Goal: Task Accomplishment & Management: Use online tool/utility

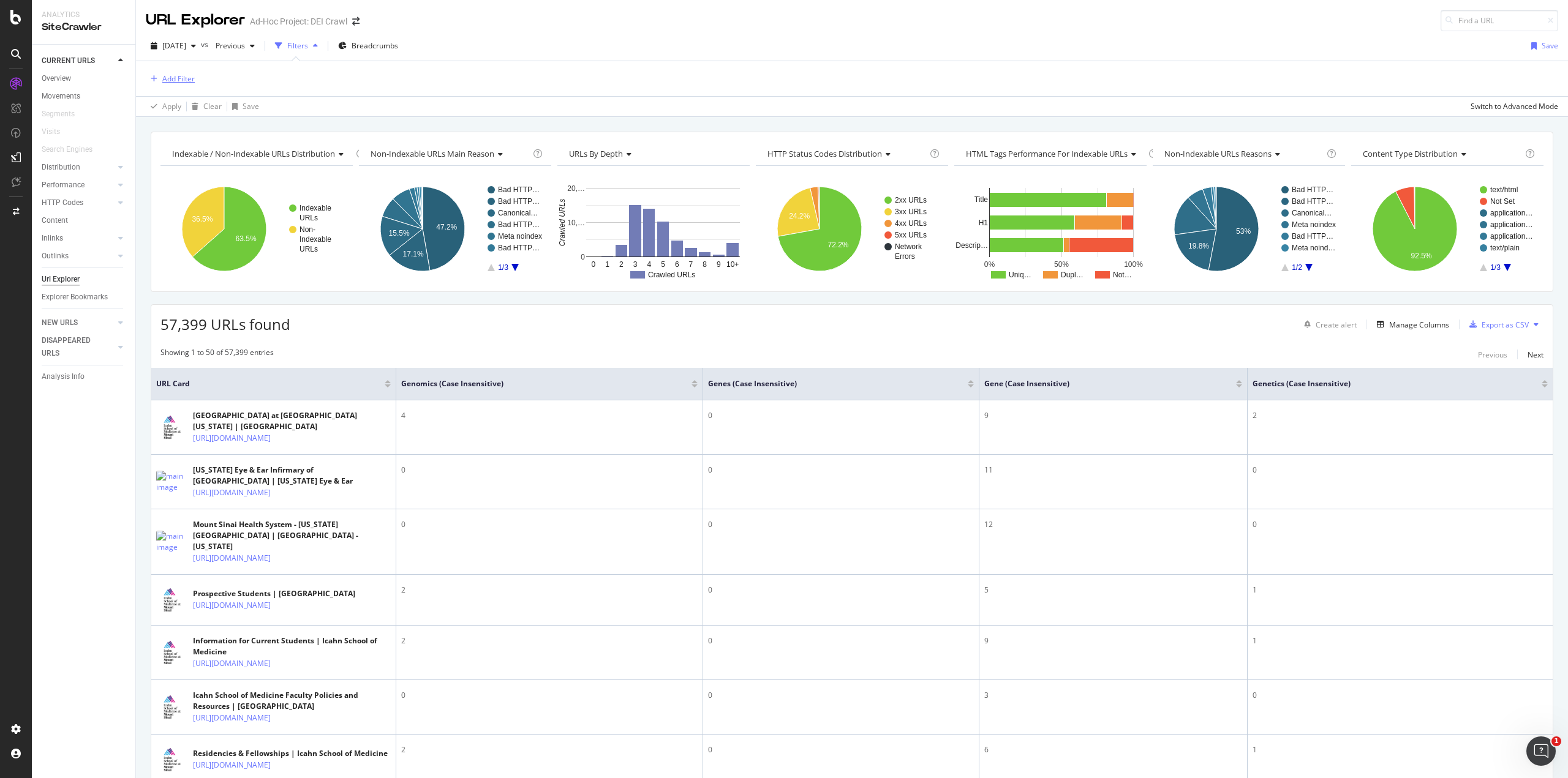
click at [184, 76] on div "Add Filter" at bounding box center [179, 78] width 32 height 11
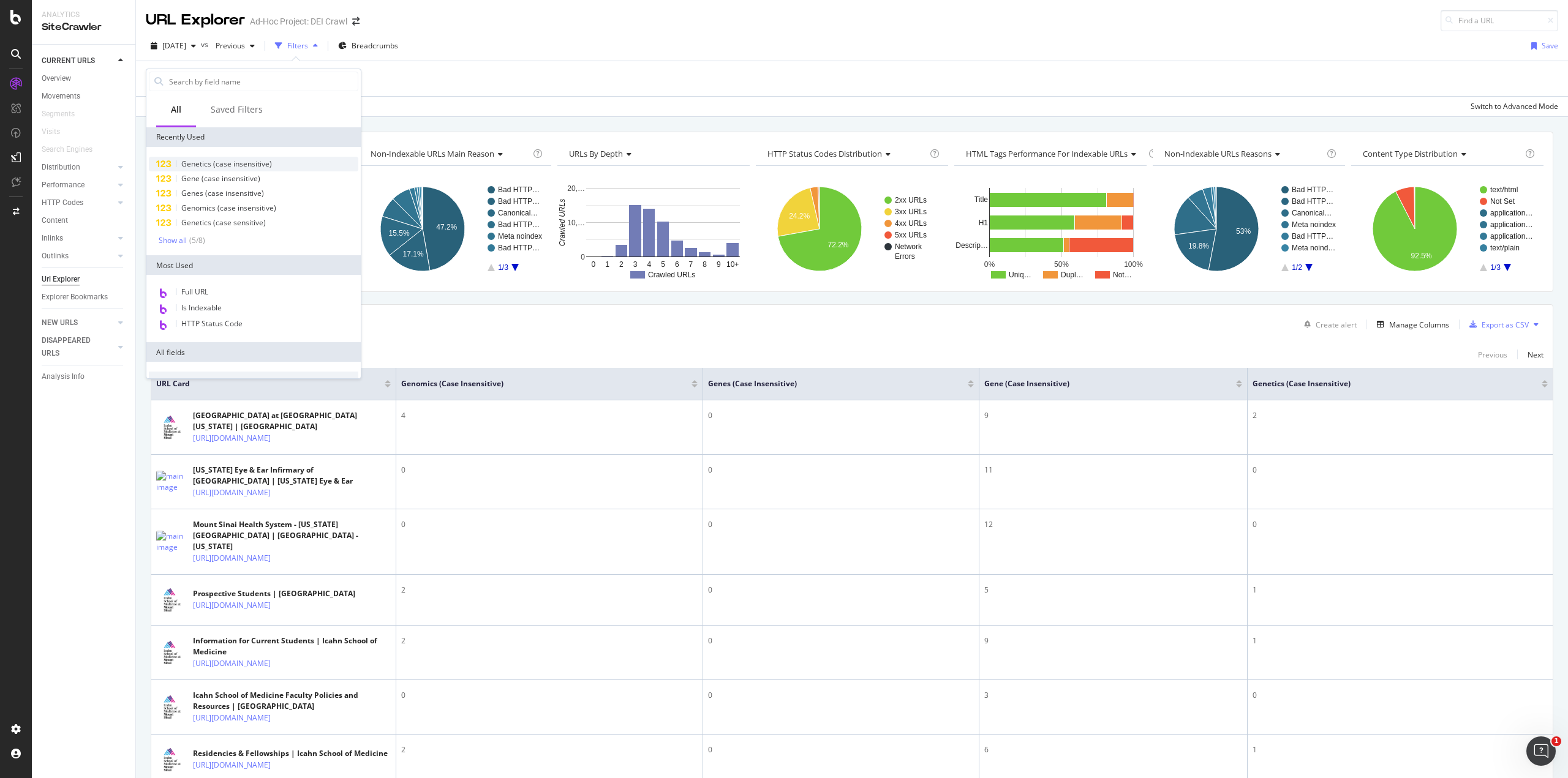
click at [191, 166] on span "Genetics (case insensitive)" at bounding box center [226, 163] width 91 height 11
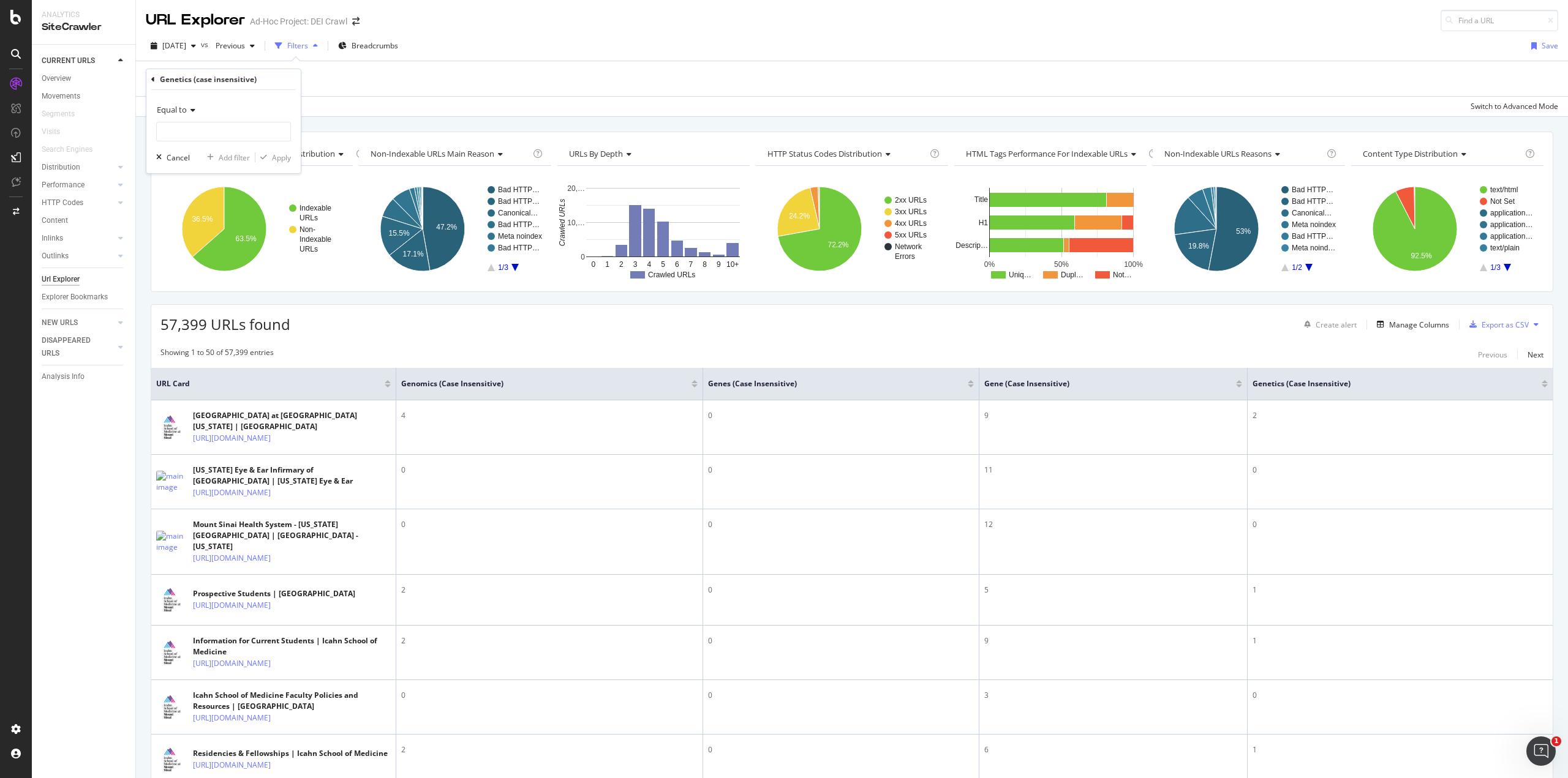
click at [190, 110] on icon at bounding box center [191, 110] width 9 height 7
click at [207, 193] on div "Greater than" at bounding box center [225, 199] width 131 height 16
click at [196, 131] on input "number" at bounding box center [223, 132] width 135 height 19
type input "1"
click at [280, 153] on div "Apply" at bounding box center [280, 158] width 19 height 11
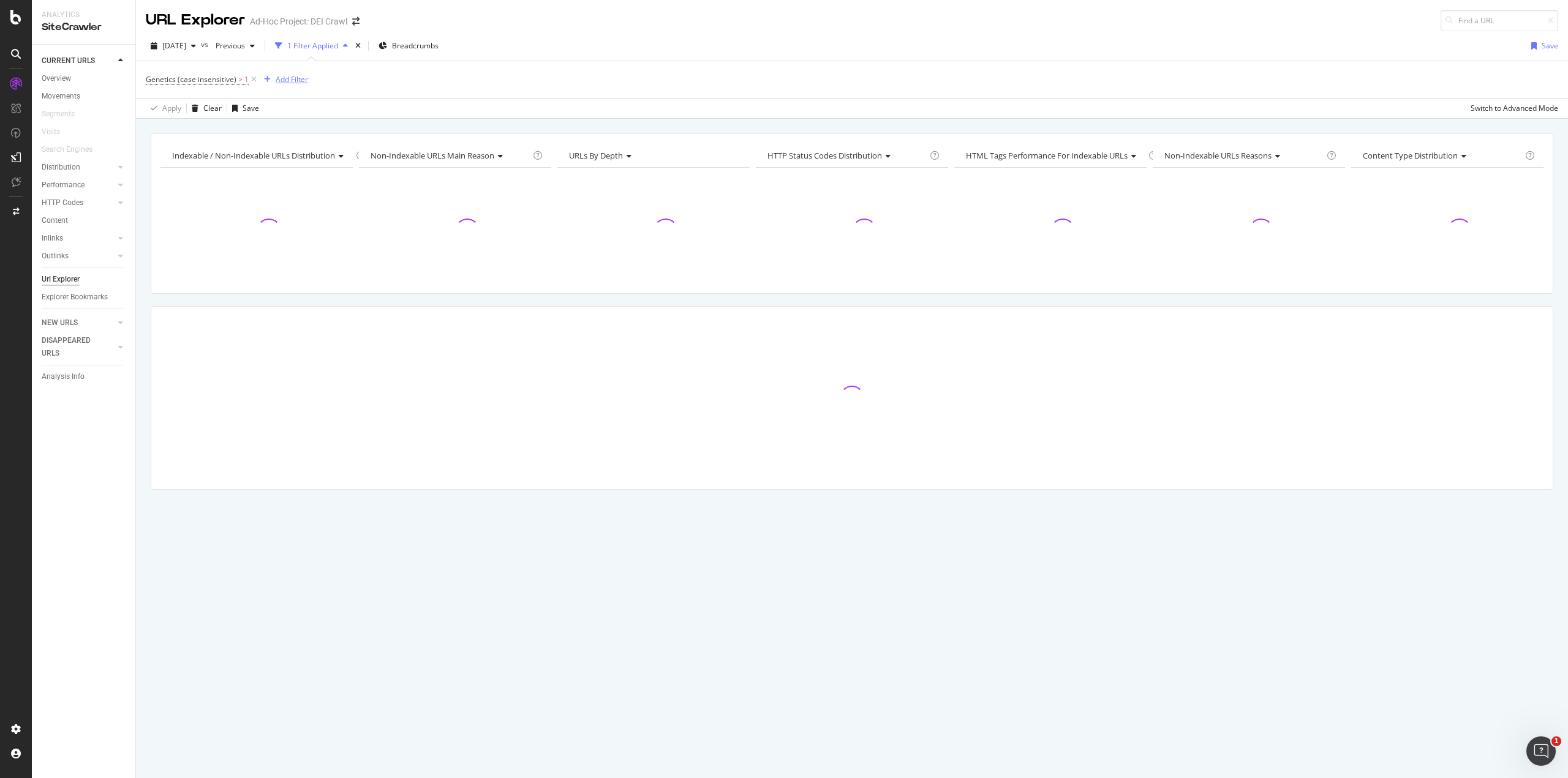
click at [279, 82] on div "Add Filter" at bounding box center [292, 79] width 32 height 11
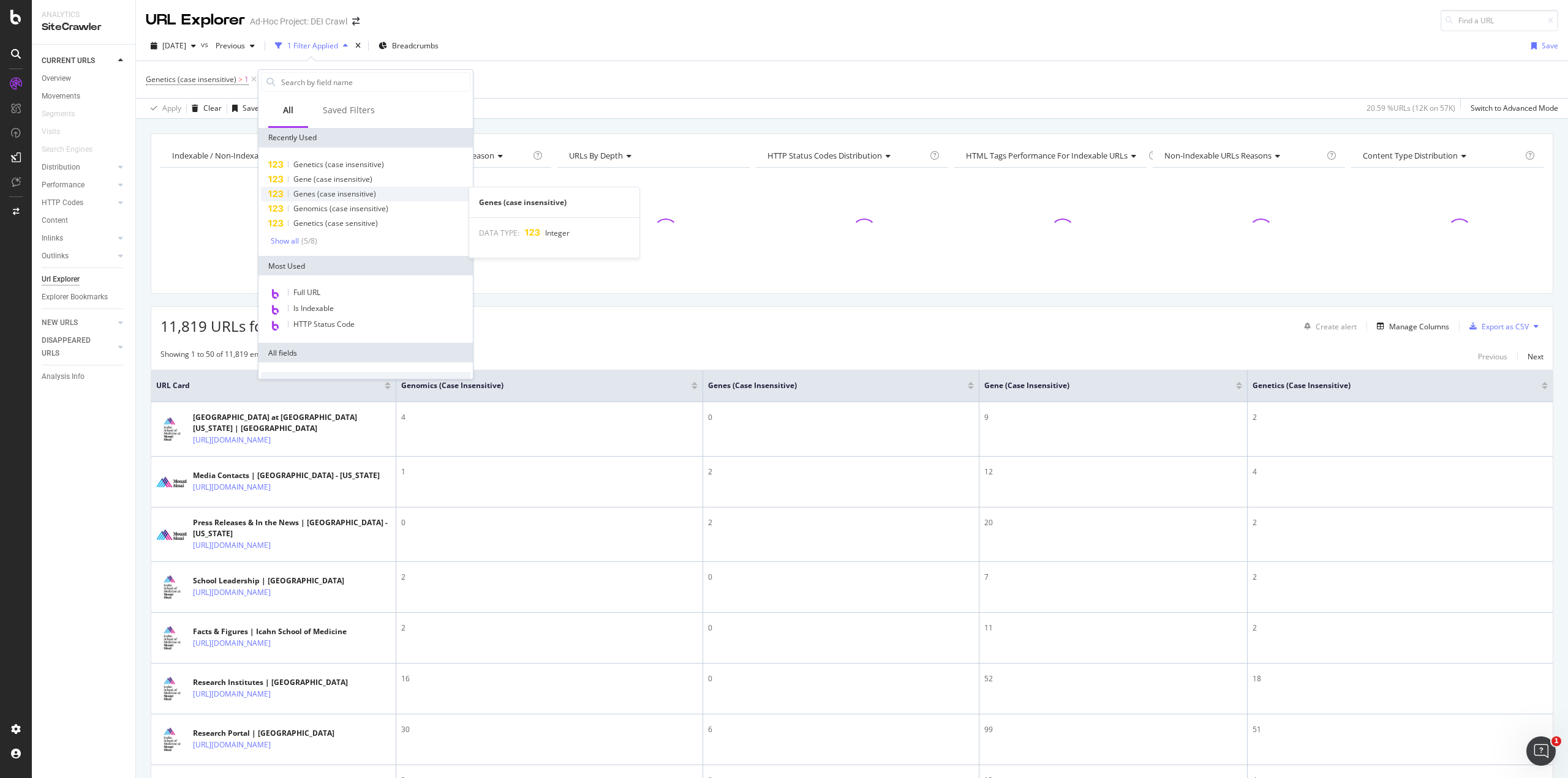
click at [315, 196] on span "Genes (case insensitive)" at bounding box center [335, 193] width 82 height 11
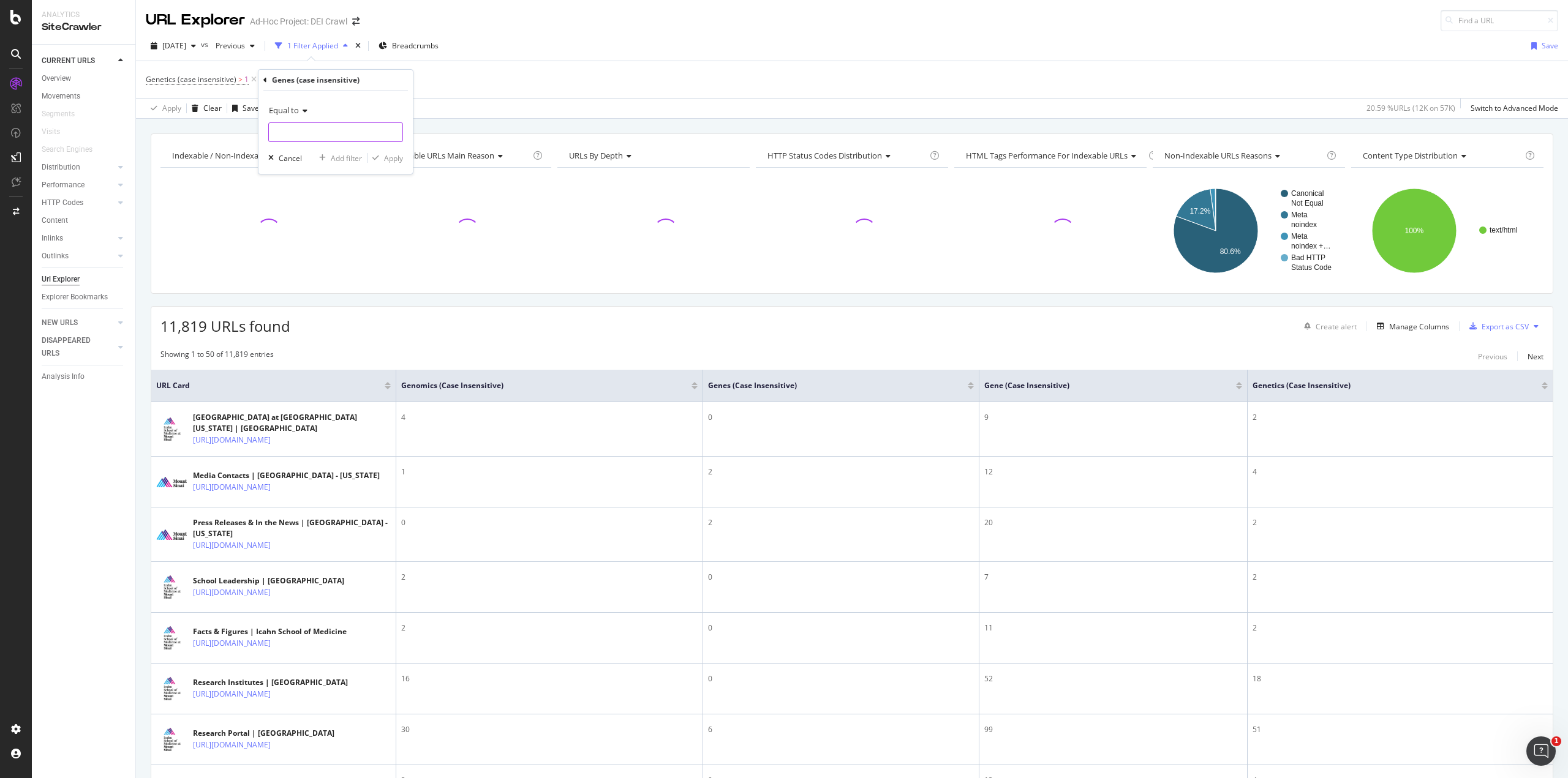
click at [306, 131] on input "number" at bounding box center [335, 132] width 135 height 19
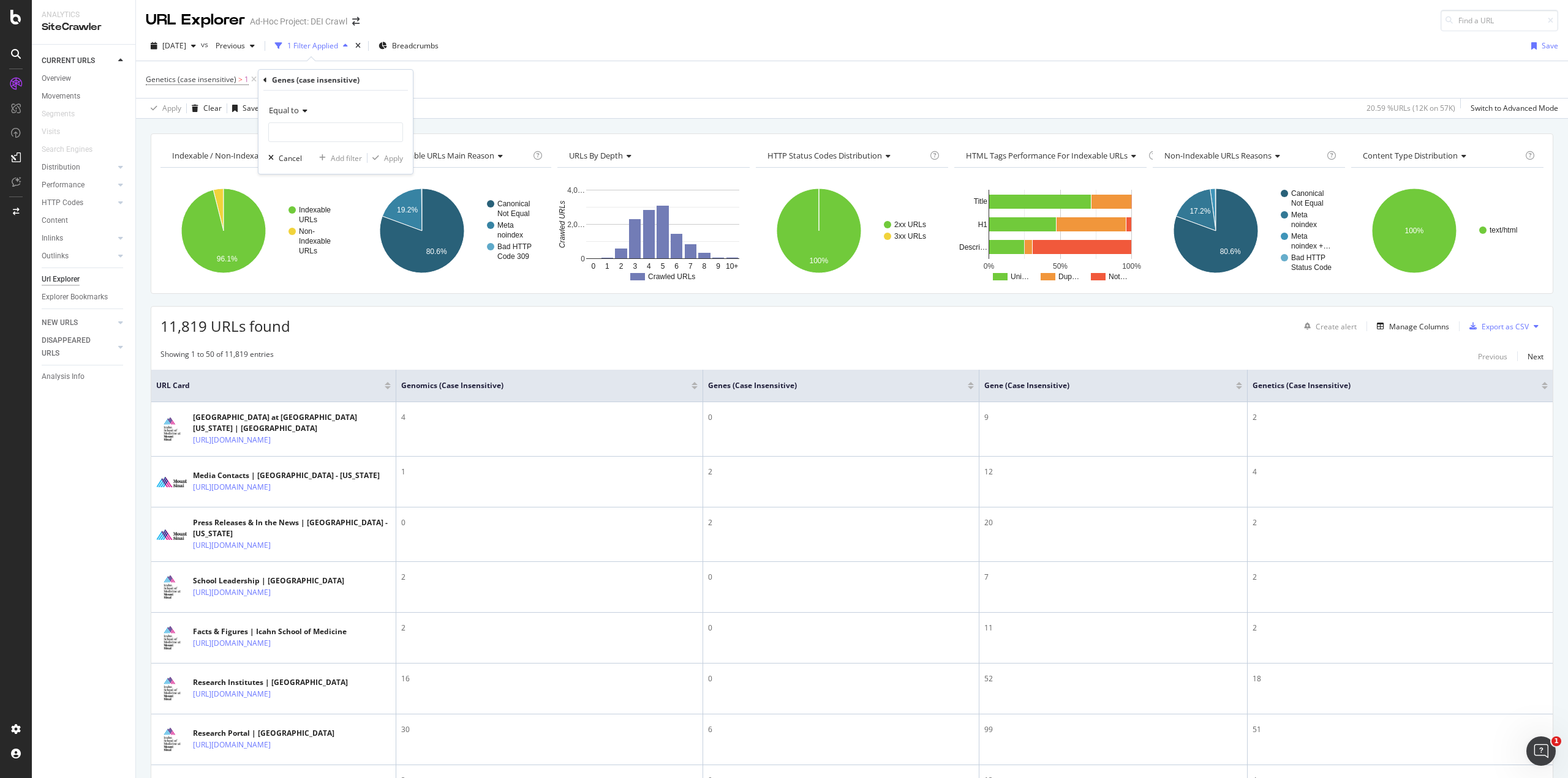
click at [304, 110] on icon at bounding box center [303, 111] width 9 height 7
click at [312, 197] on span "Greater than" at bounding box center [296, 199] width 44 height 11
click at [317, 130] on input "number" at bounding box center [335, 132] width 135 height 19
type input "1"
click at [402, 155] on div "Apply" at bounding box center [393, 158] width 19 height 11
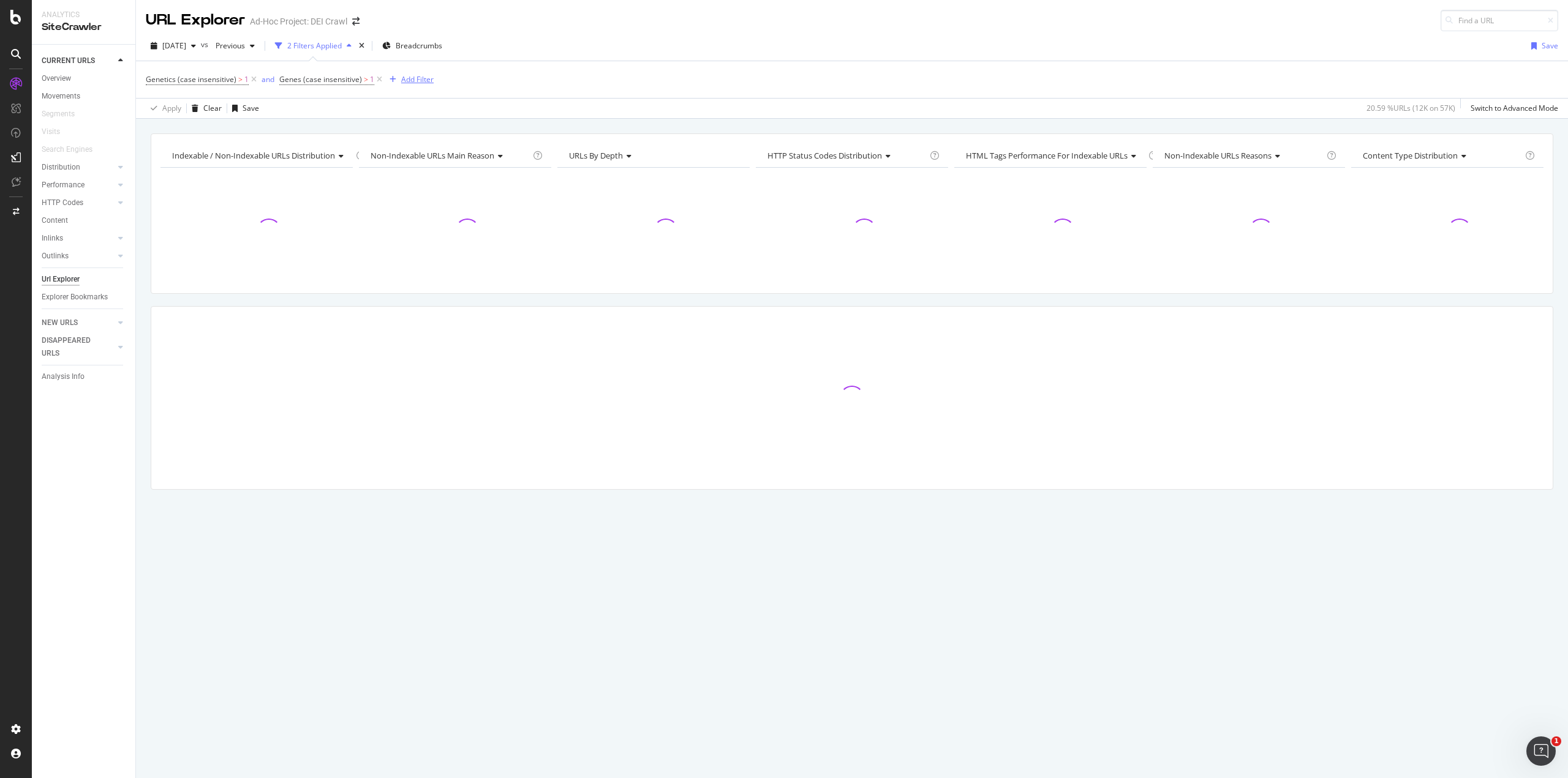
click at [397, 82] on div "button" at bounding box center [393, 79] width 16 height 7
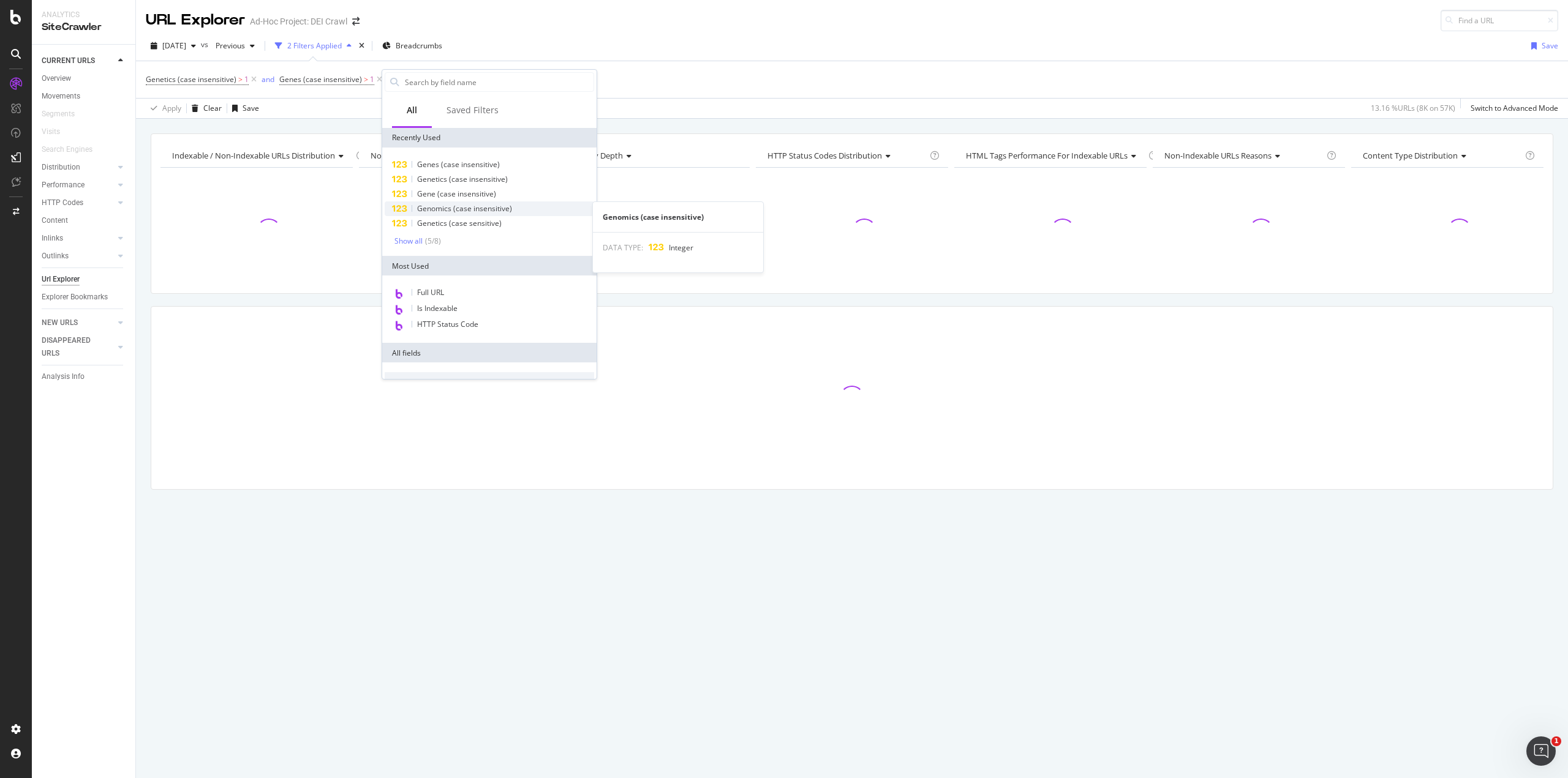
click at [445, 205] on span "Genomics (case insensitive)" at bounding box center [464, 208] width 95 height 11
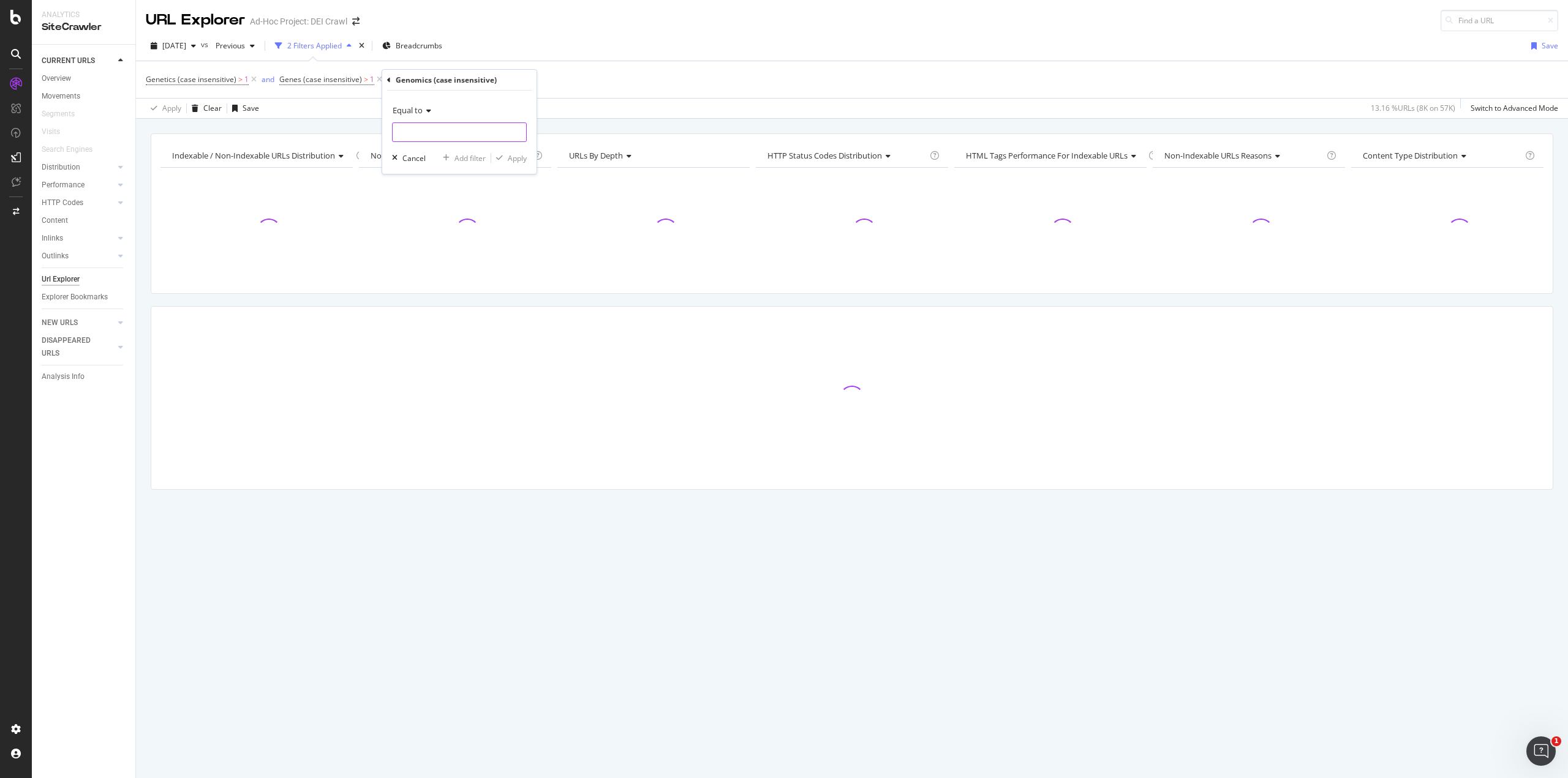
click at [449, 137] on input "number" at bounding box center [459, 132] width 135 height 19
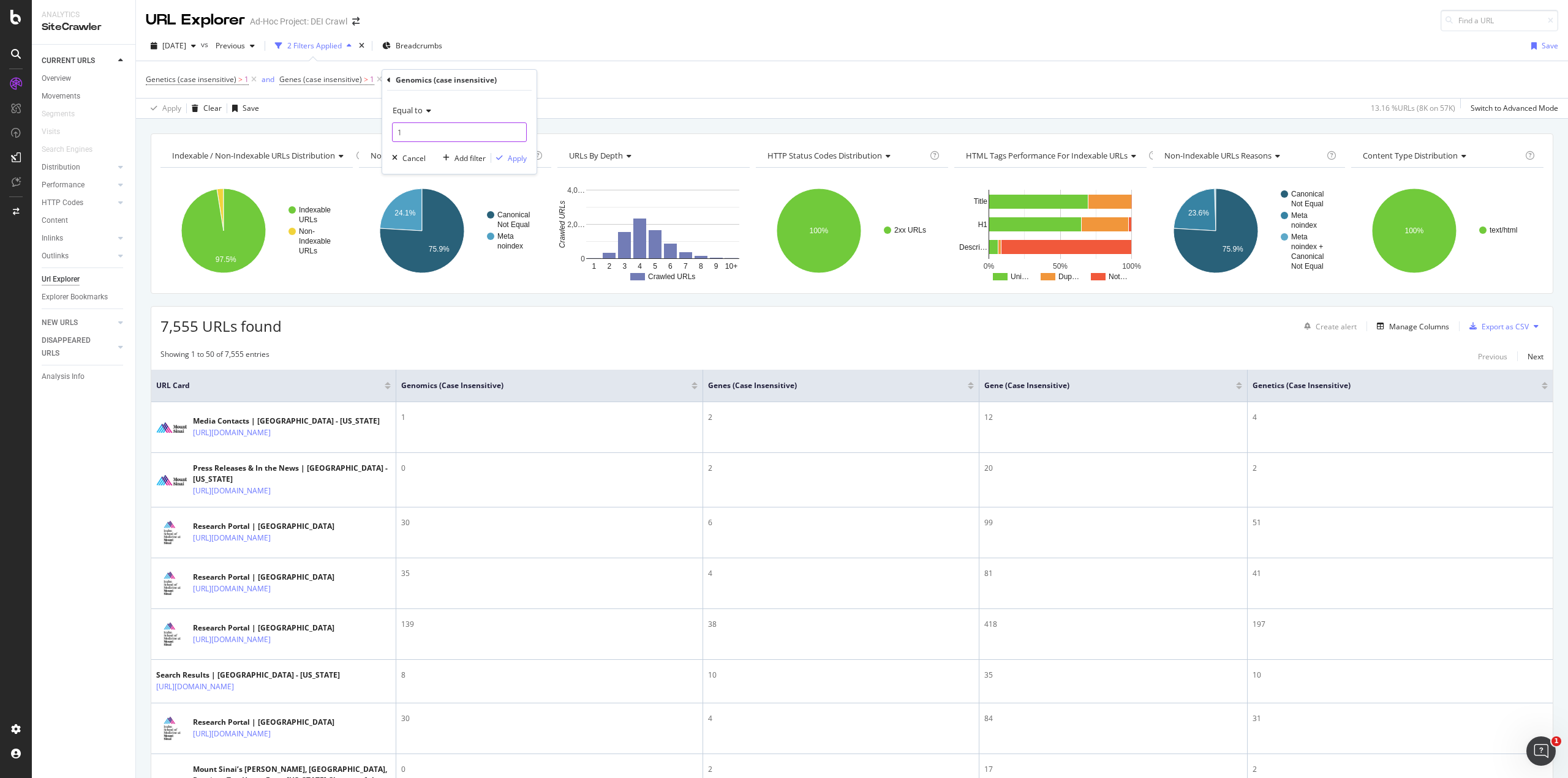
type input "1"
click at [419, 105] on span "Equal to" at bounding box center [407, 111] width 30 height 11
click at [444, 200] on div "Greater than" at bounding box center [461, 199] width 131 height 16
click at [513, 159] on div "Apply" at bounding box center [516, 158] width 19 height 11
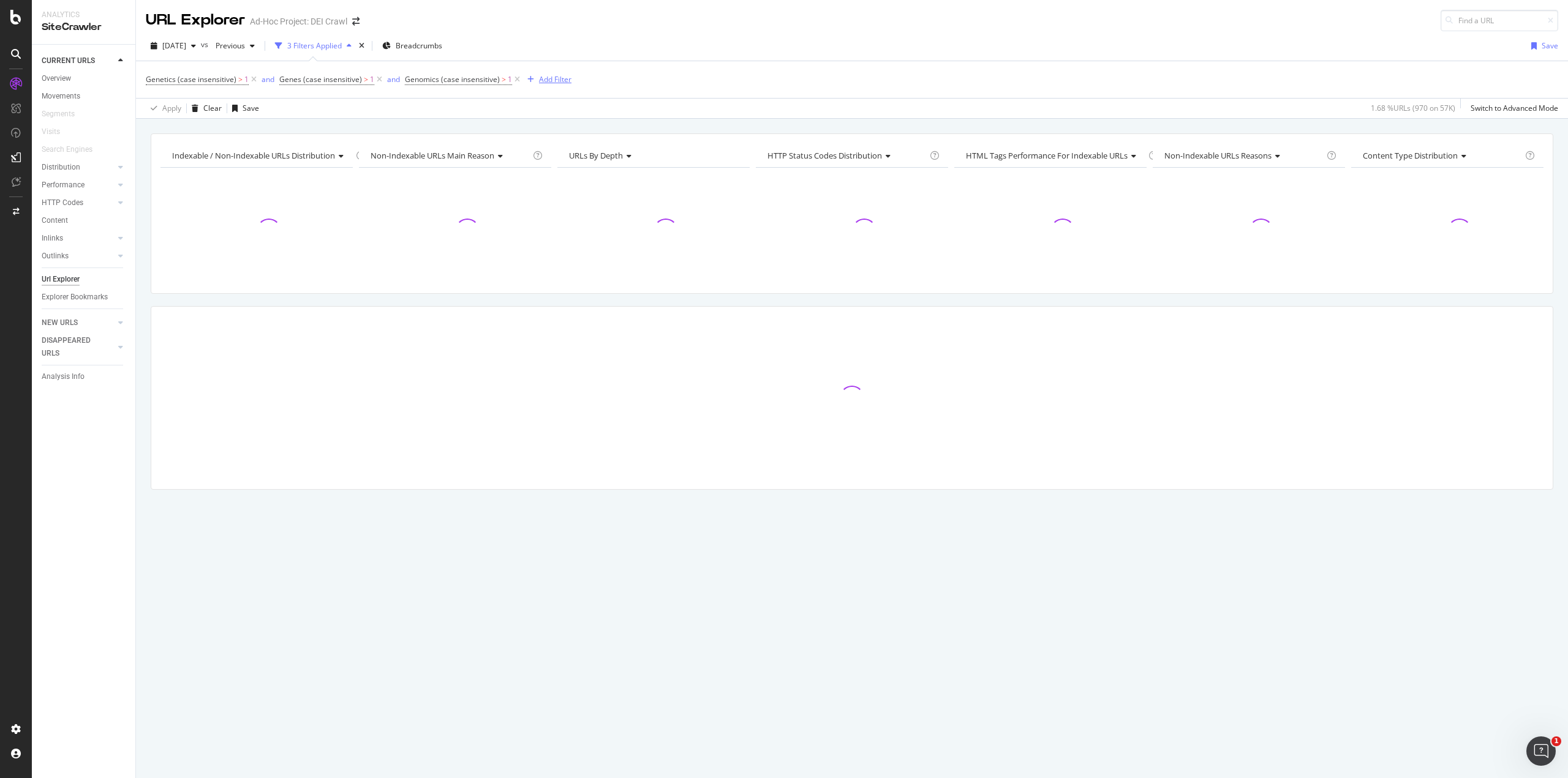
click at [548, 82] on div "Add Filter" at bounding box center [555, 79] width 32 height 11
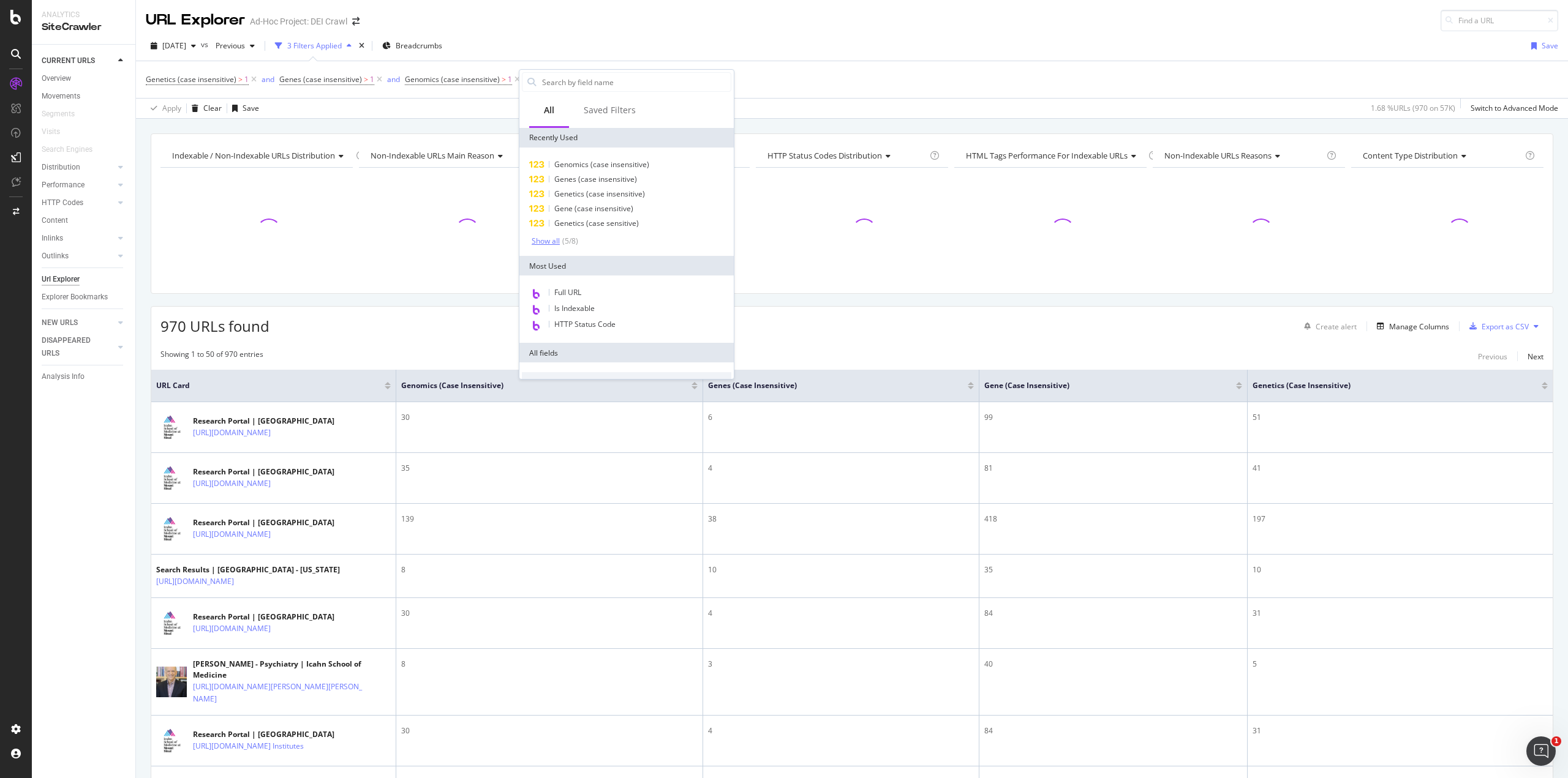
click at [567, 238] on div "( 5 / 8 )" at bounding box center [569, 241] width 19 height 11
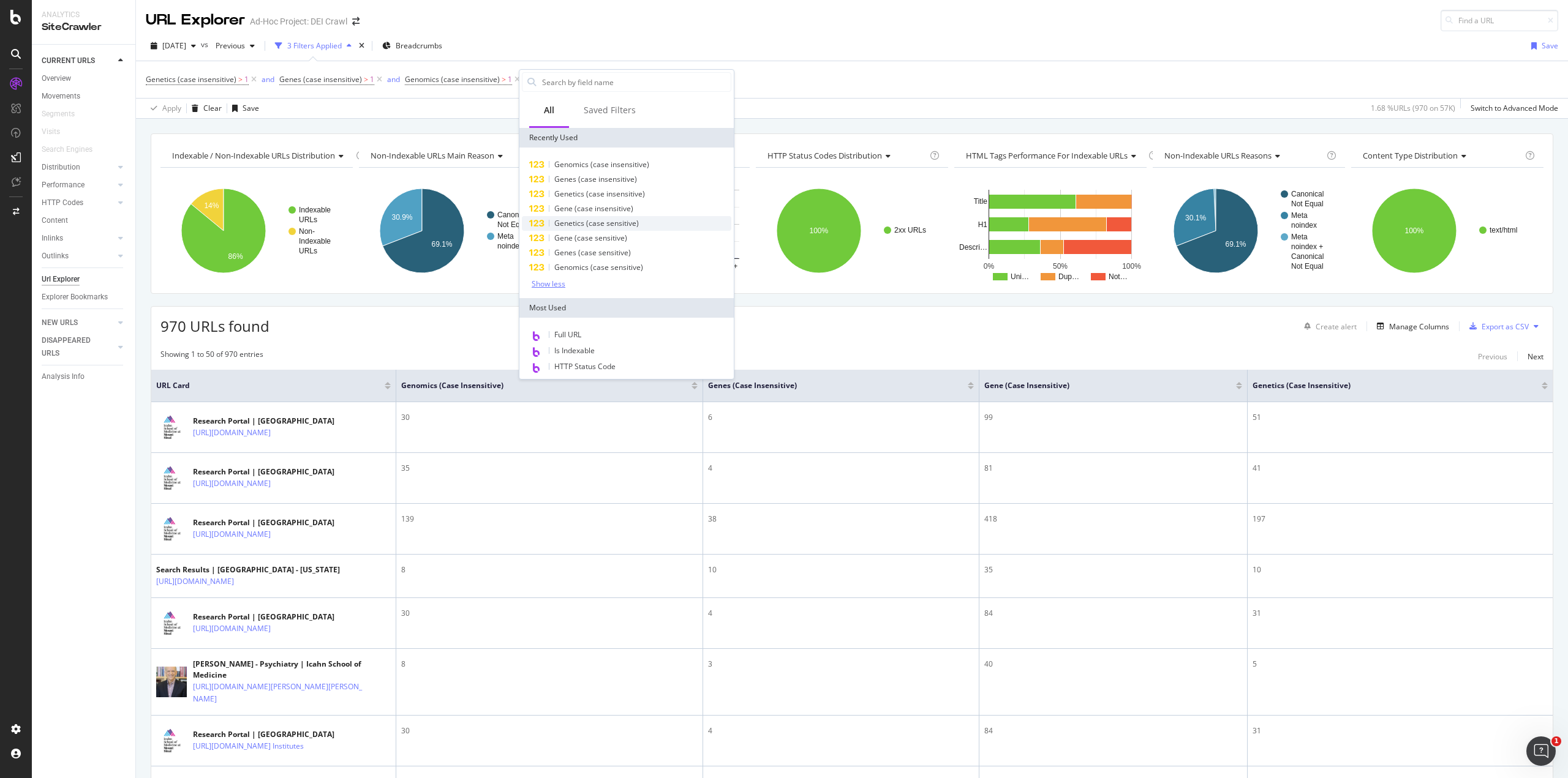
click at [615, 225] on span "Genetics (case sensitive)" at bounding box center [596, 223] width 85 height 11
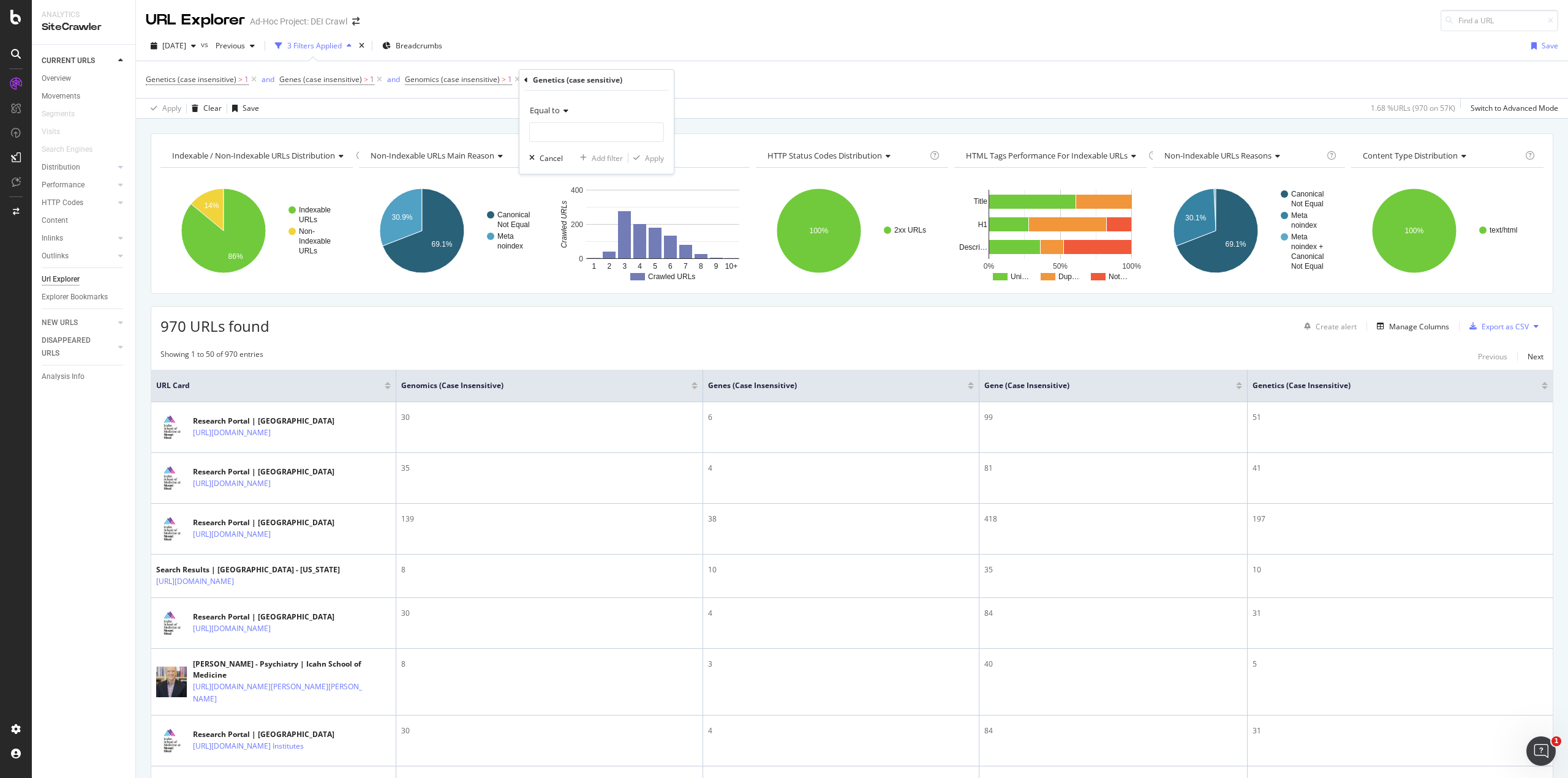
click at [560, 112] on icon at bounding box center [564, 111] width 9 height 7
click at [597, 196] on div "Greater than" at bounding box center [597, 199] width 131 height 16
click at [578, 130] on input "number" at bounding box center [596, 132] width 135 height 19
type input "1"
click at [651, 161] on div "Apply" at bounding box center [654, 158] width 19 height 11
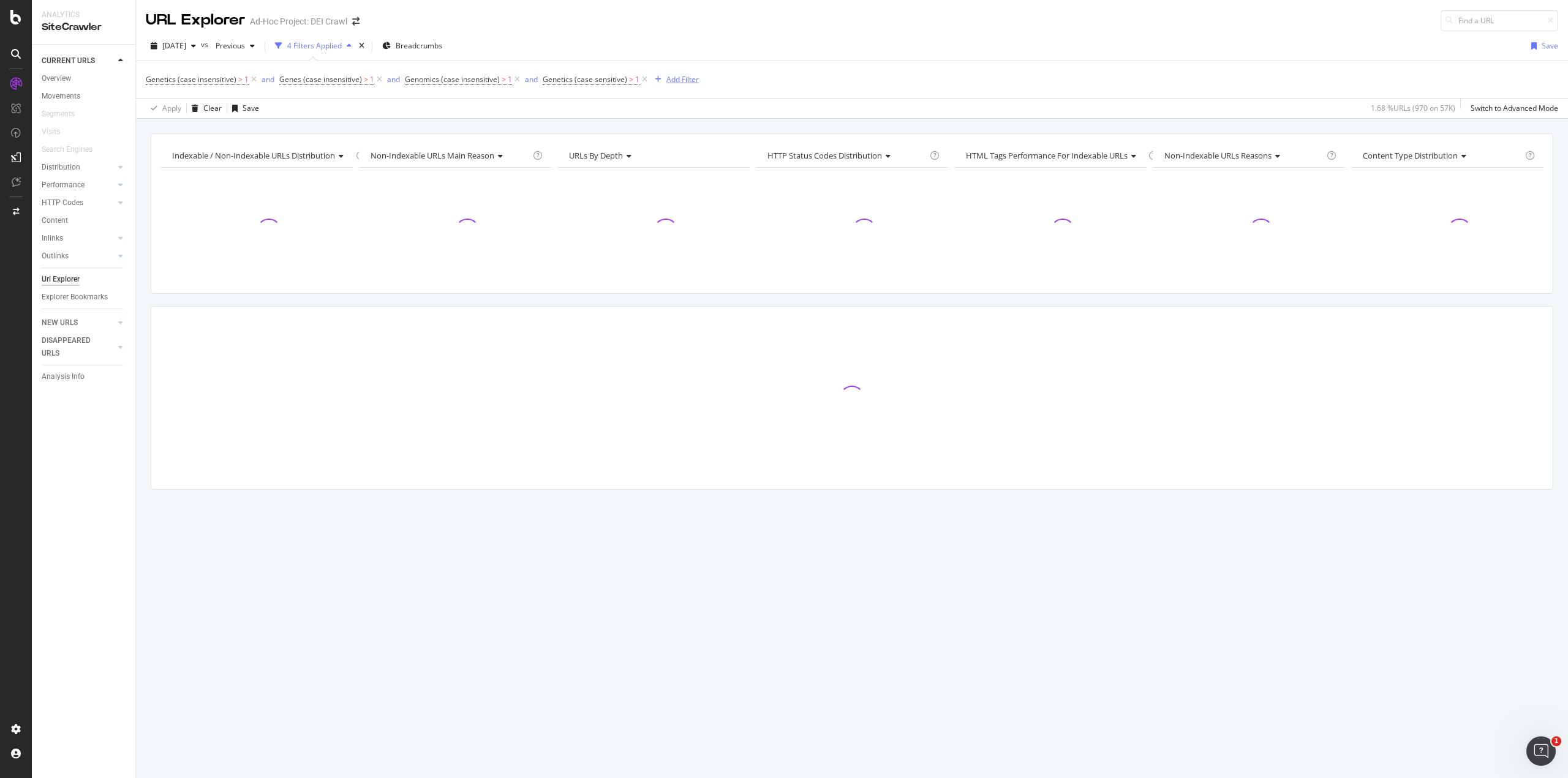
click at [667, 85] on div "Add Filter" at bounding box center [674, 79] width 49 height 14
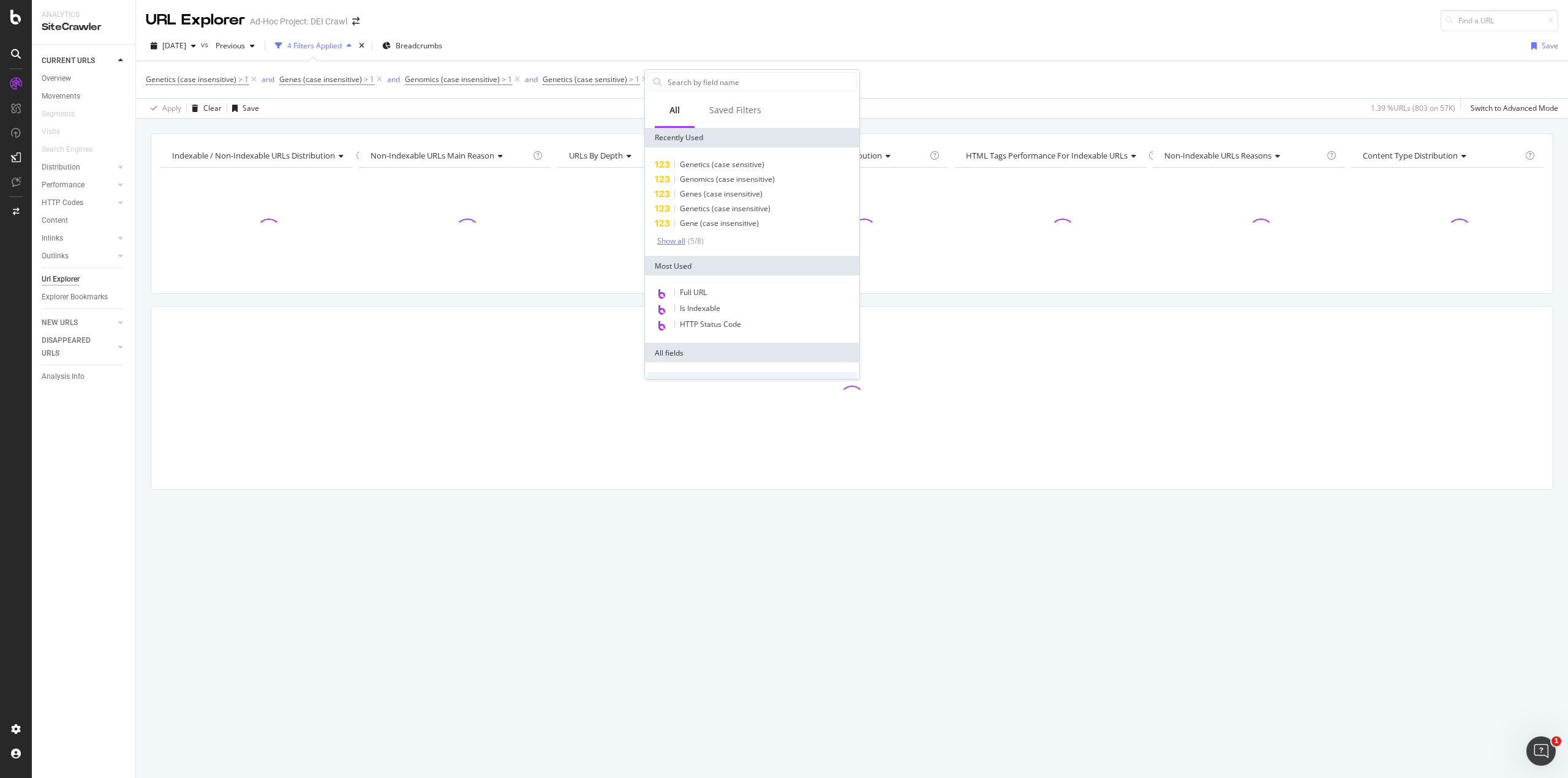
click at [688, 238] on div "( 5 / 8 )" at bounding box center [694, 241] width 19 height 11
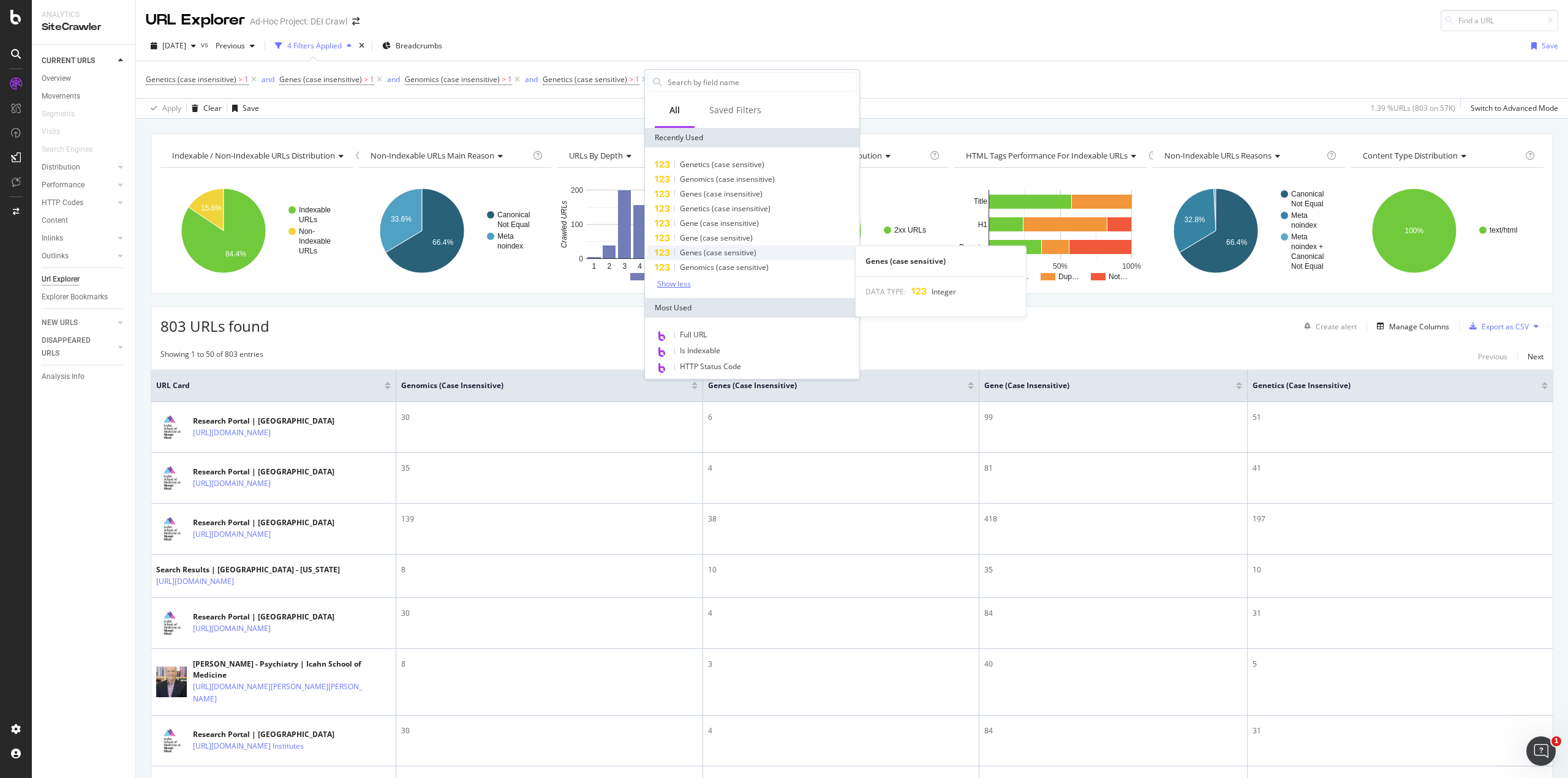
click at [744, 254] on span "Genes (case sensitive)" at bounding box center [718, 252] width 77 height 11
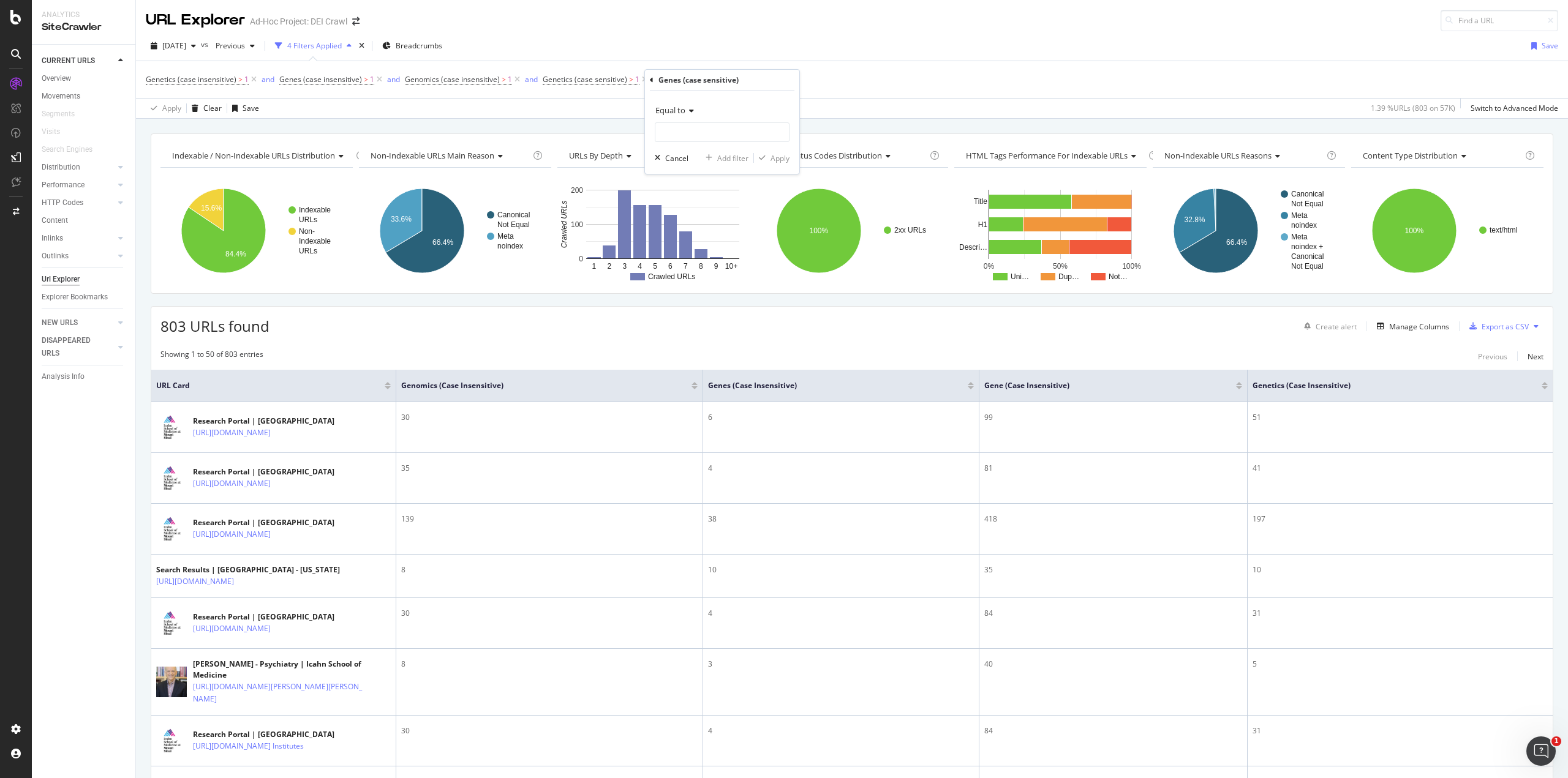
click at [692, 112] on icon at bounding box center [689, 111] width 9 height 7
click at [711, 204] on div "Greater than" at bounding box center [723, 199] width 131 height 16
click at [704, 137] on input "number" at bounding box center [722, 132] width 135 height 19
type input "1"
click at [773, 158] on div "Apply" at bounding box center [779, 158] width 19 height 11
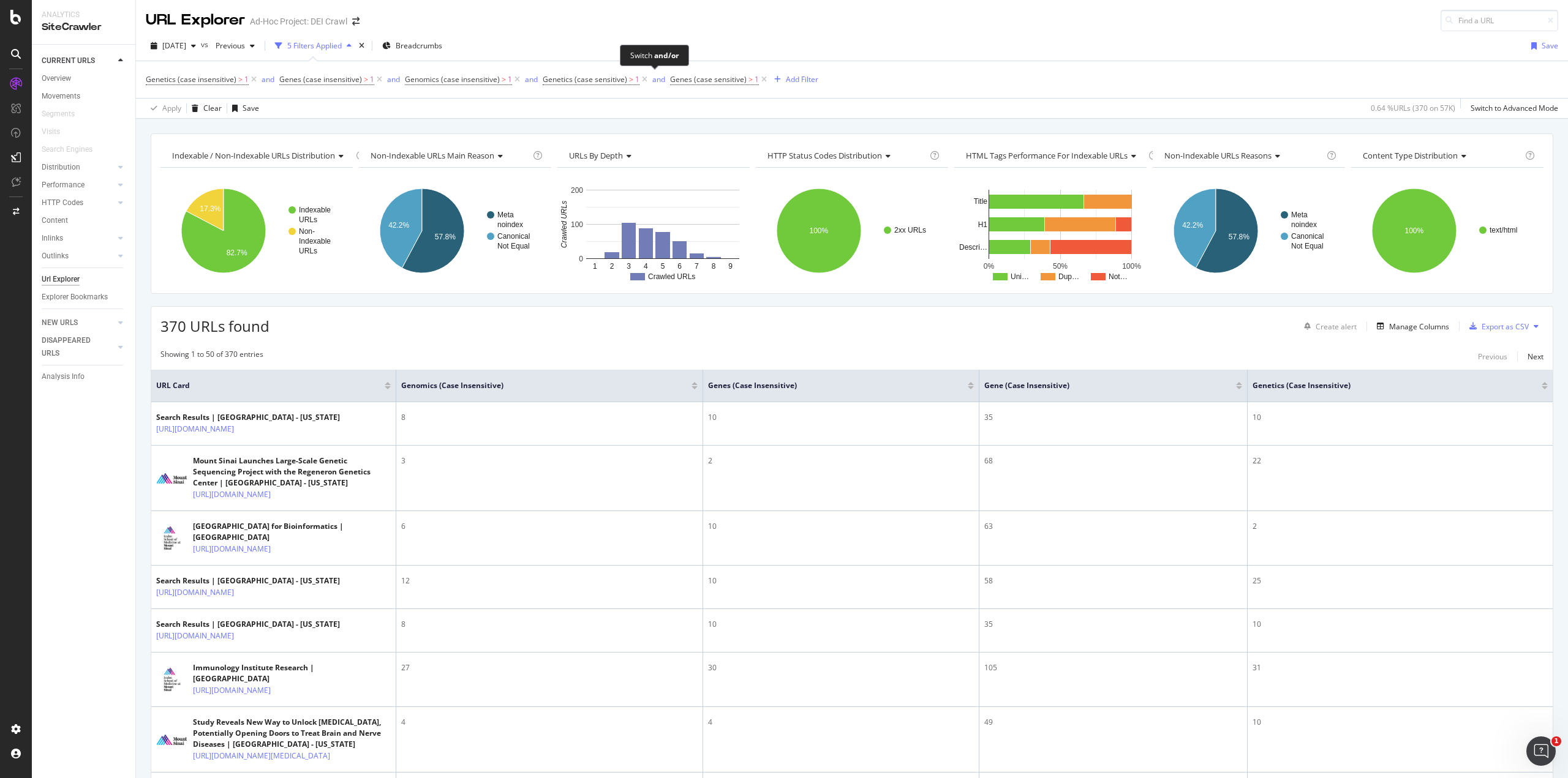
drag, startPoint x: 656, startPoint y: 77, endPoint x: 664, endPoint y: 89, distance: 14.4
click at [656, 77] on div "and" at bounding box center [659, 79] width 13 height 11
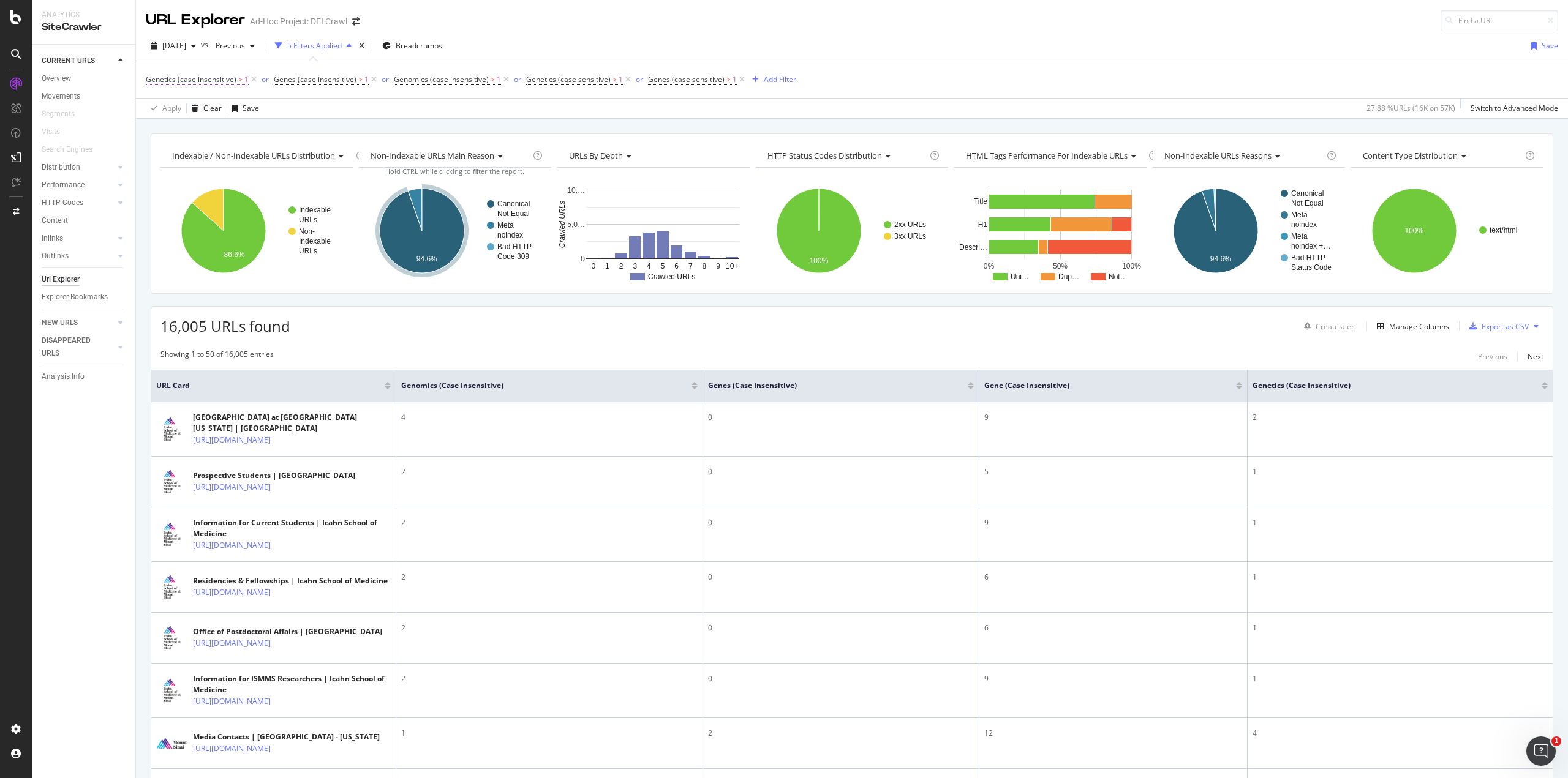
click at [238, 82] on span ">" at bounding box center [240, 79] width 4 height 11
click at [199, 125] on input "1" at bounding box center [223, 130] width 135 height 19
type input "0"
click at [286, 162] on div "Apply" at bounding box center [273, 156] width 36 height 11
click at [72, 432] on div "CURRENT URLS Overview Movements Segments Visits Search Engines Distribution Top…" at bounding box center [83, 411] width 103 height 734
